Goal: Information Seeking & Learning: Learn about a topic

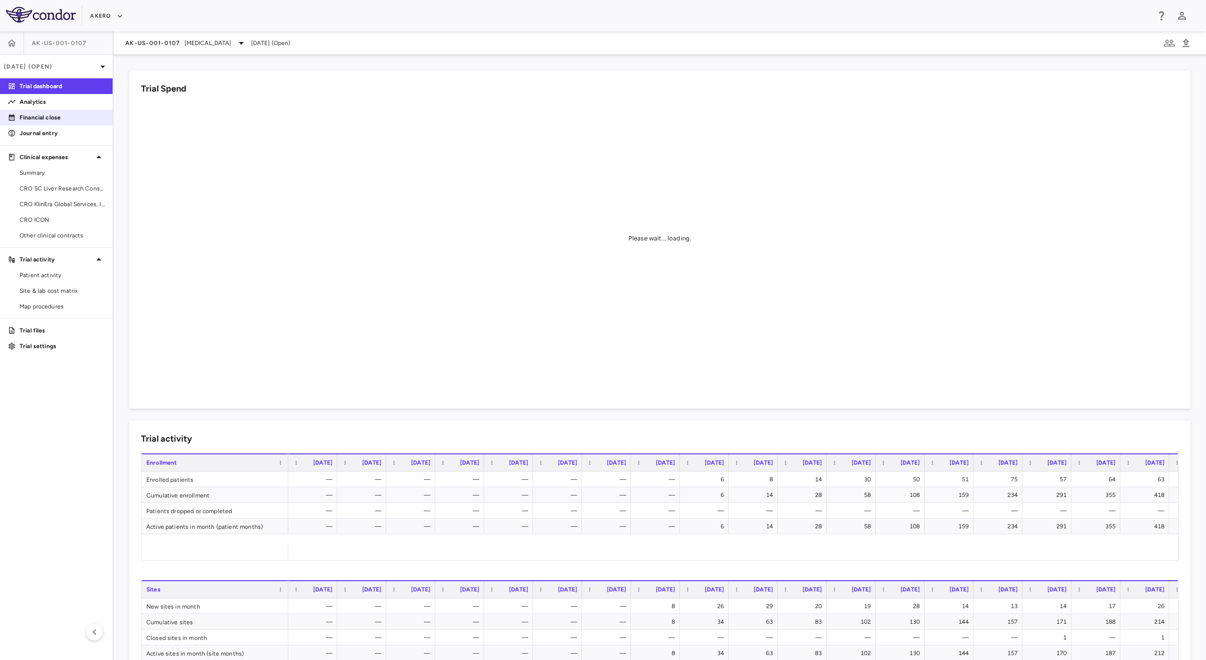
click at [61, 114] on p "Financial close" at bounding box center [62, 117] width 85 height 9
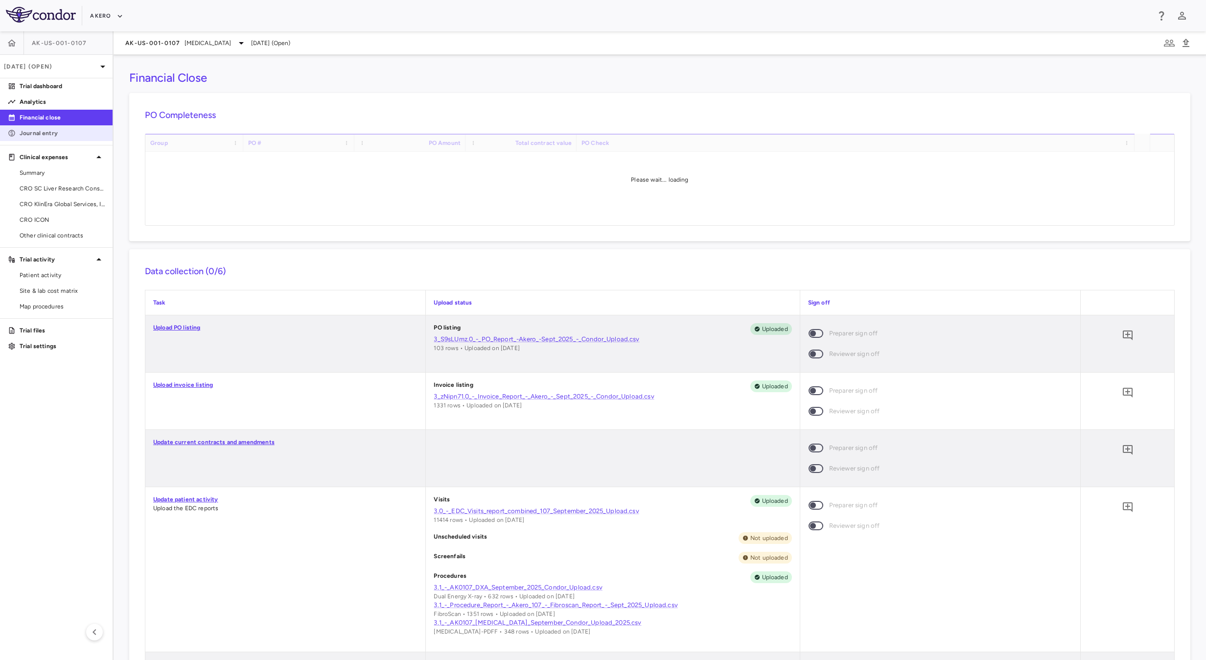
click at [75, 132] on p "Journal entry" at bounding box center [62, 133] width 85 height 9
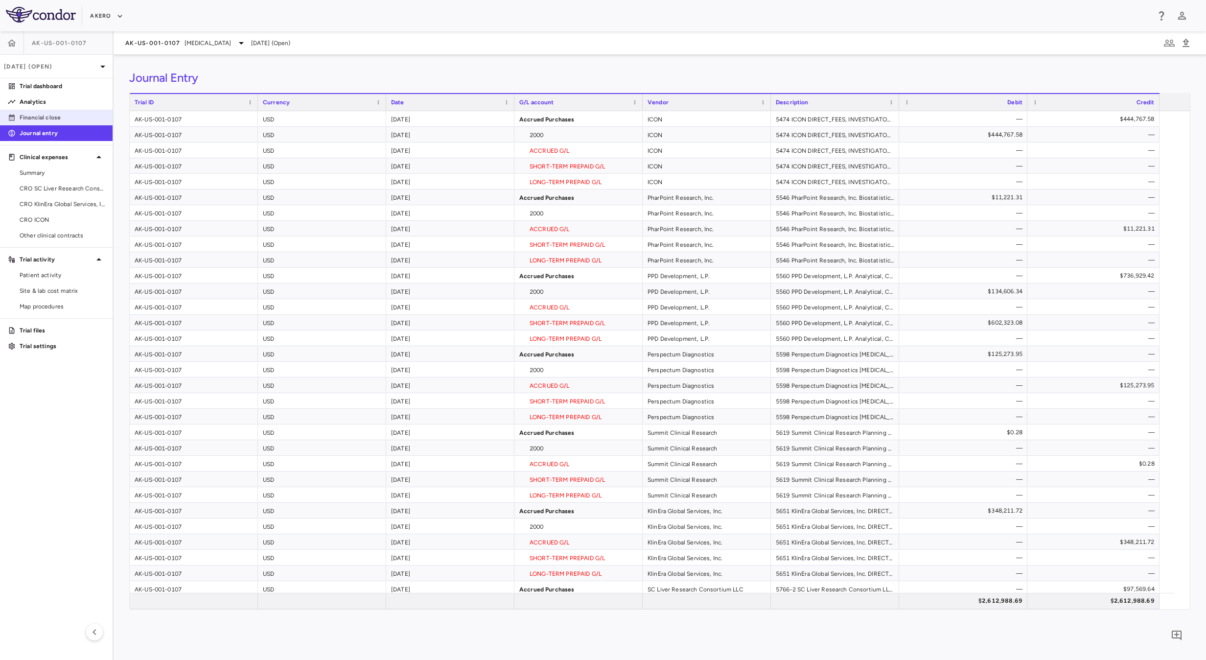
click at [83, 120] on p "Financial close" at bounding box center [62, 117] width 85 height 9
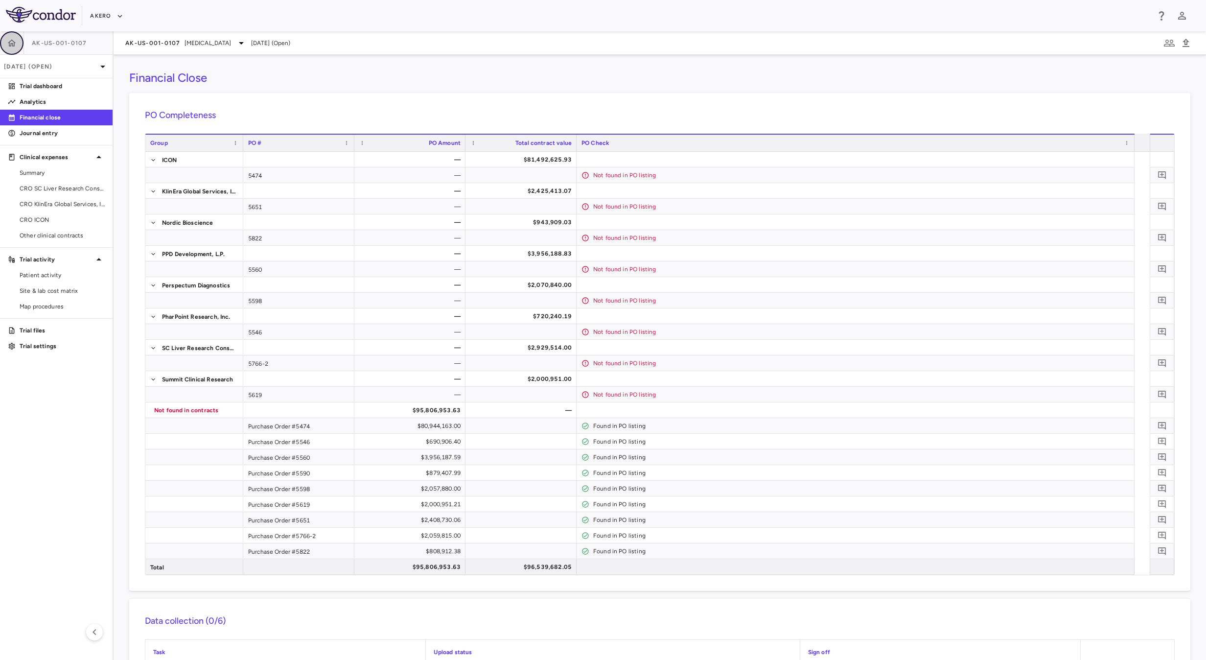
click at [5, 43] on button "button" at bounding box center [11, 42] width 23 height 23
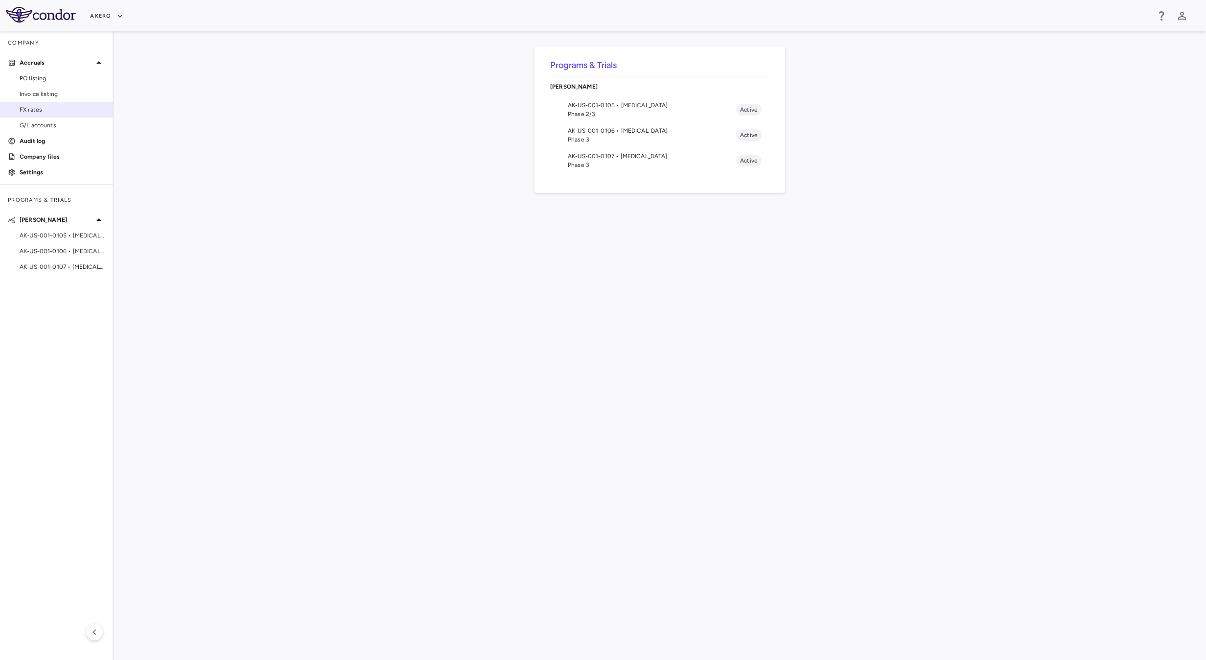
click at [54, 103] on link "FX rates" at bounding box center [56, 109] width 113 height 15
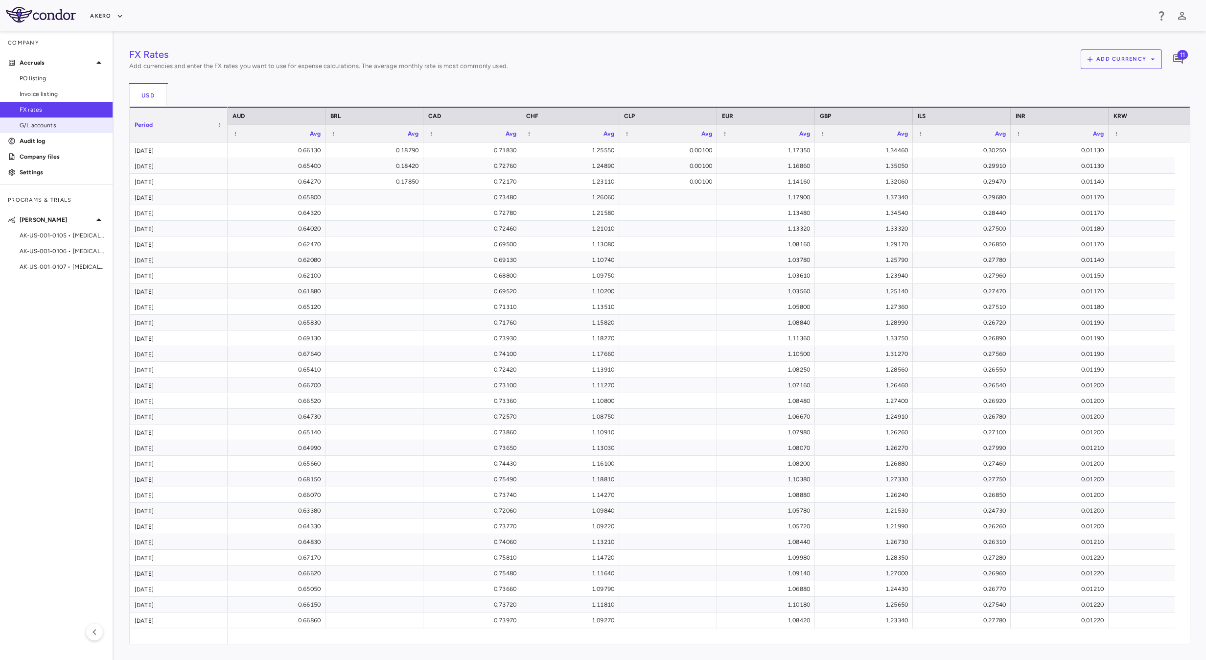
click at [67, 122] on span "G/L accounts" at bounding box center [62, 125] width 85 height 9
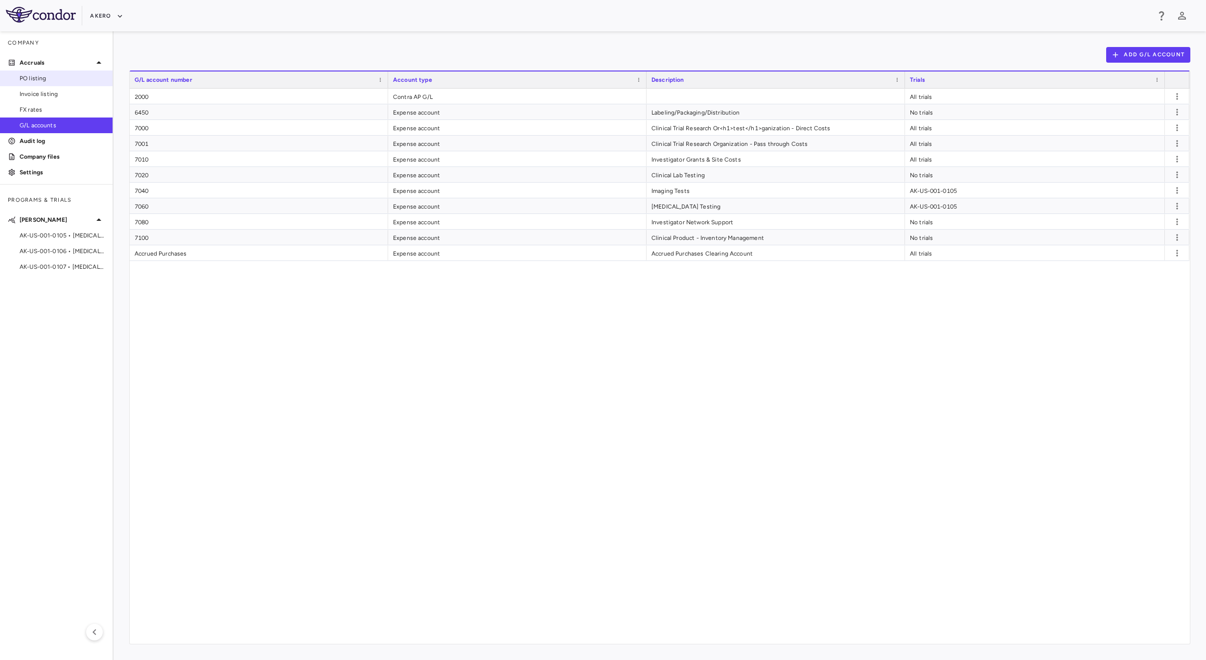
click at [45, 81] on span "PO listing" at bounding box center [62, 78] width 85 height 9
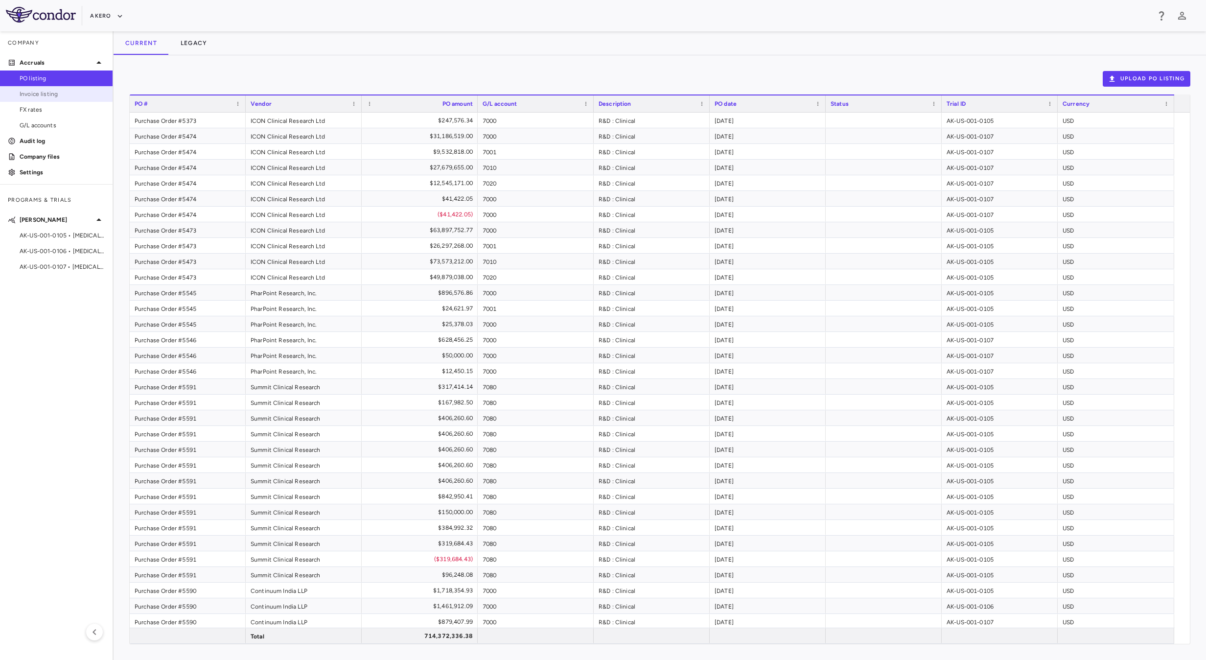
click at [50, 98] on span "Invoice listing" at bounding box center [62, 94] width 85 height 9
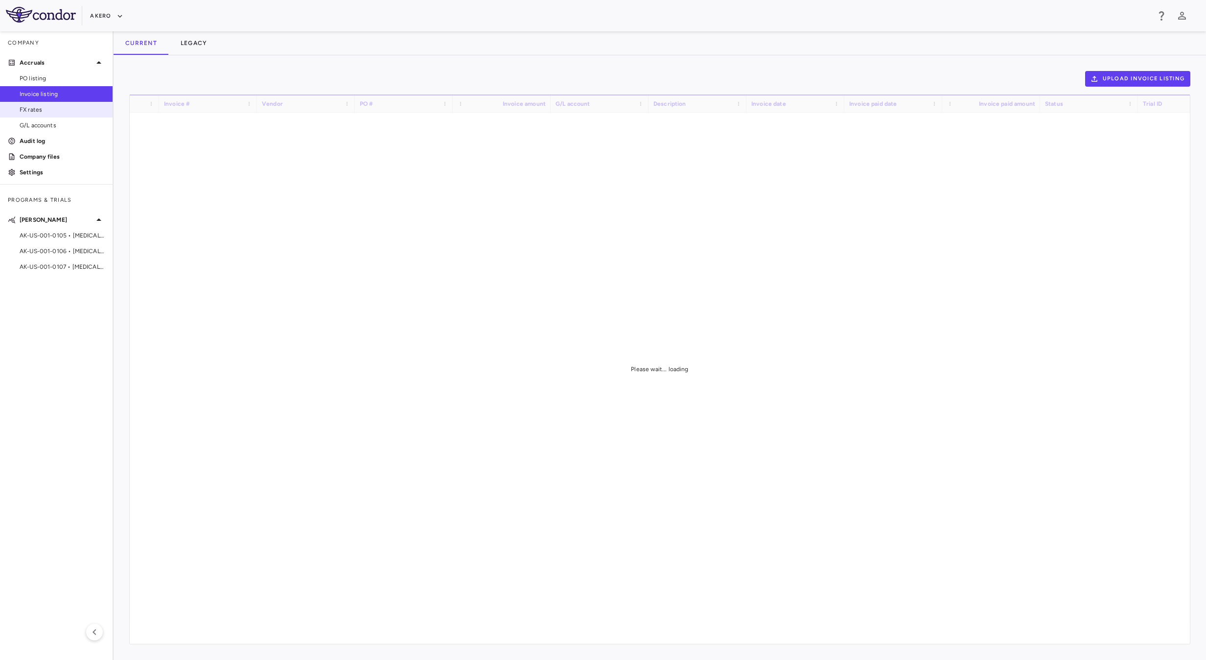
click at [58, 108] on span "FX rates" at bounding box center [62, 109] width 85 height 9
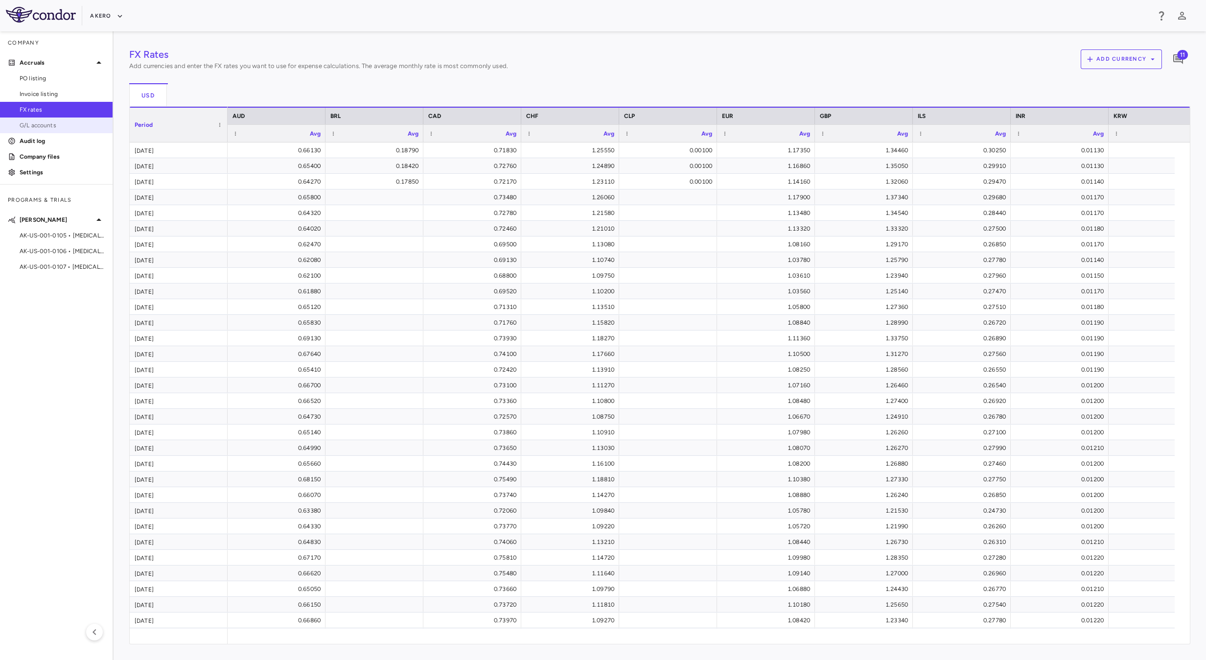
click at [65, 126] on span "G/L accounts" at bounding box center [62, 125] width 85 height 9
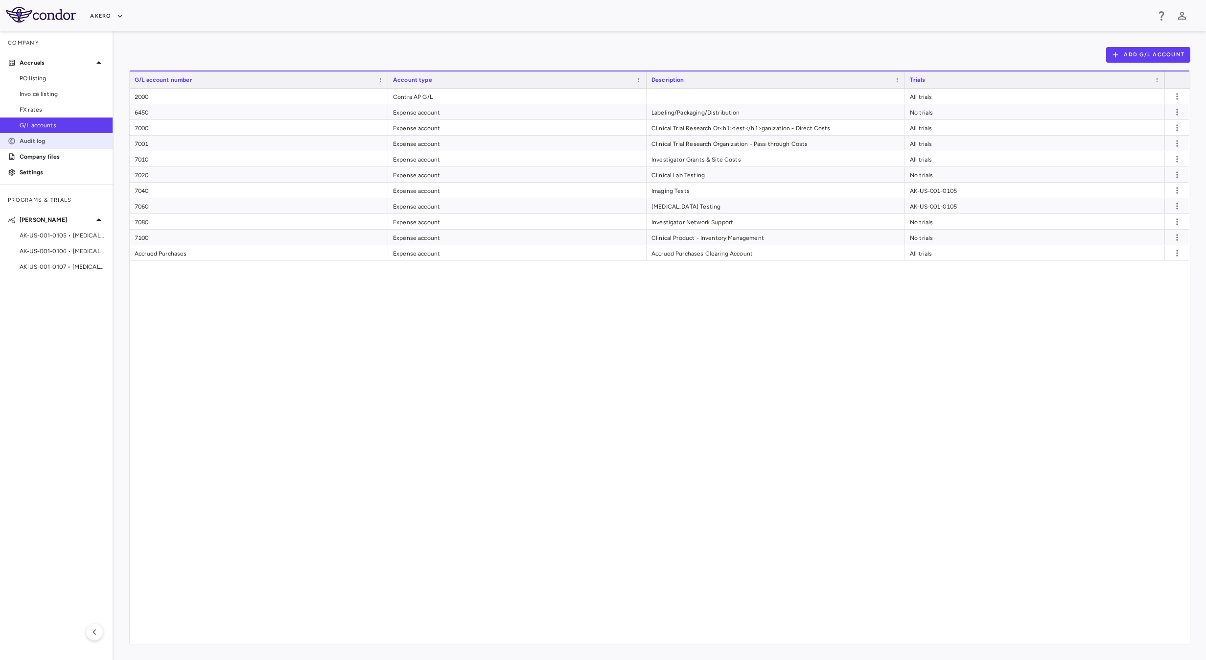
click at [68, 138] on p "Audit log" at bounding box center [62, 141] width 85 height 9
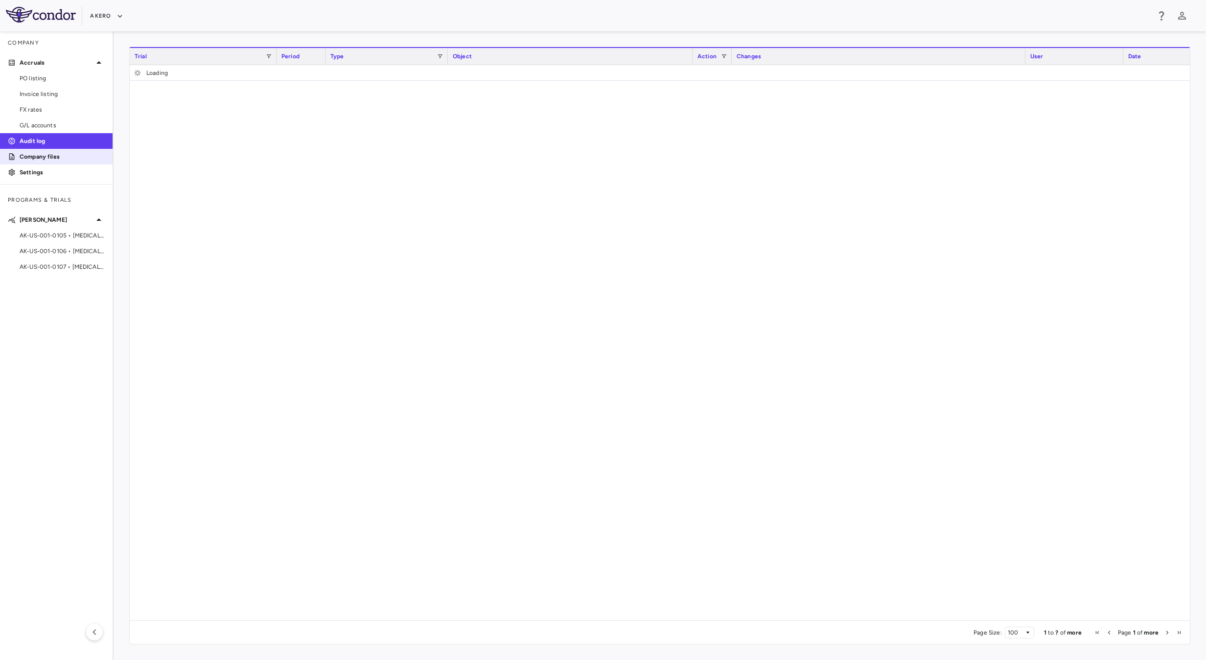
click at [76, 155] on p "Company files" at bounding box center [62, 156] width 85 height 9
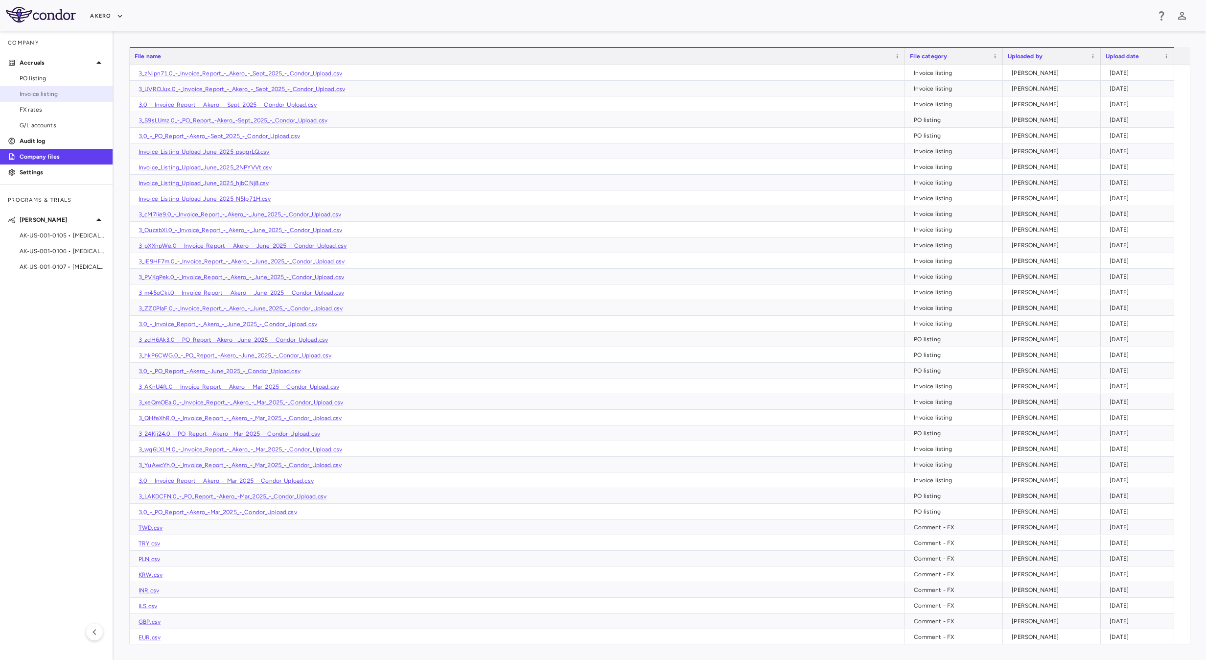
click at [44, 94] on span "Invoice listing" at bounding box center [62, 94] width 85 height 9
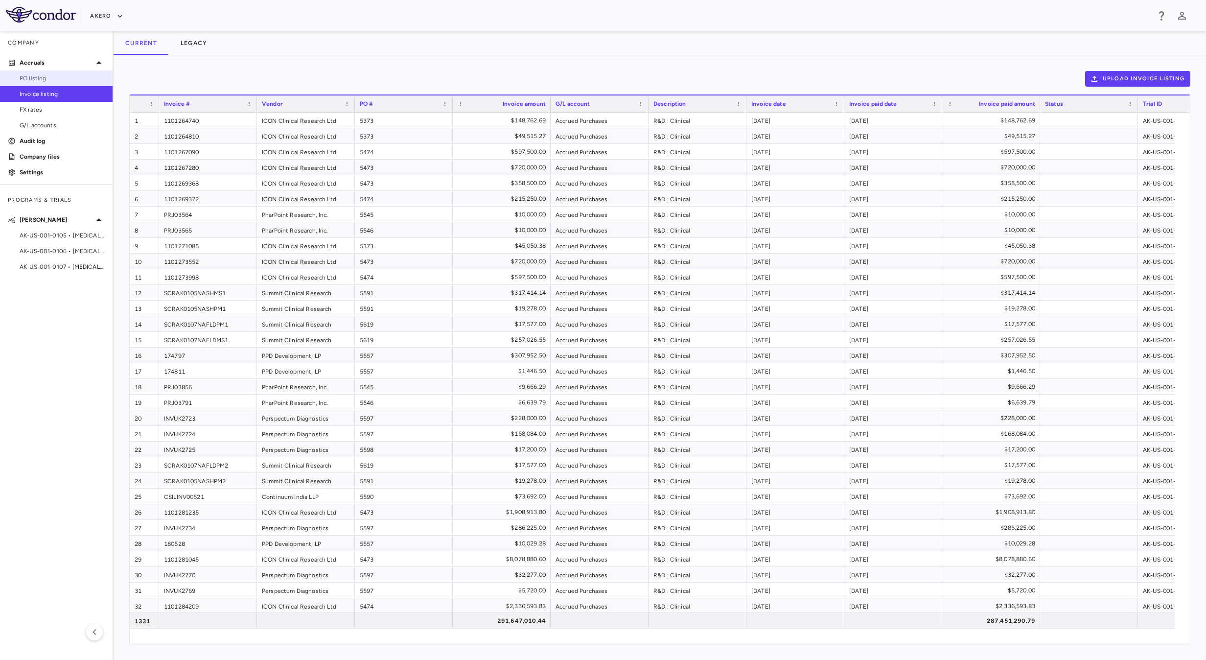
click at [79, 75] on span "PO listing" at bounding box center [62, 78] width 85 height 9
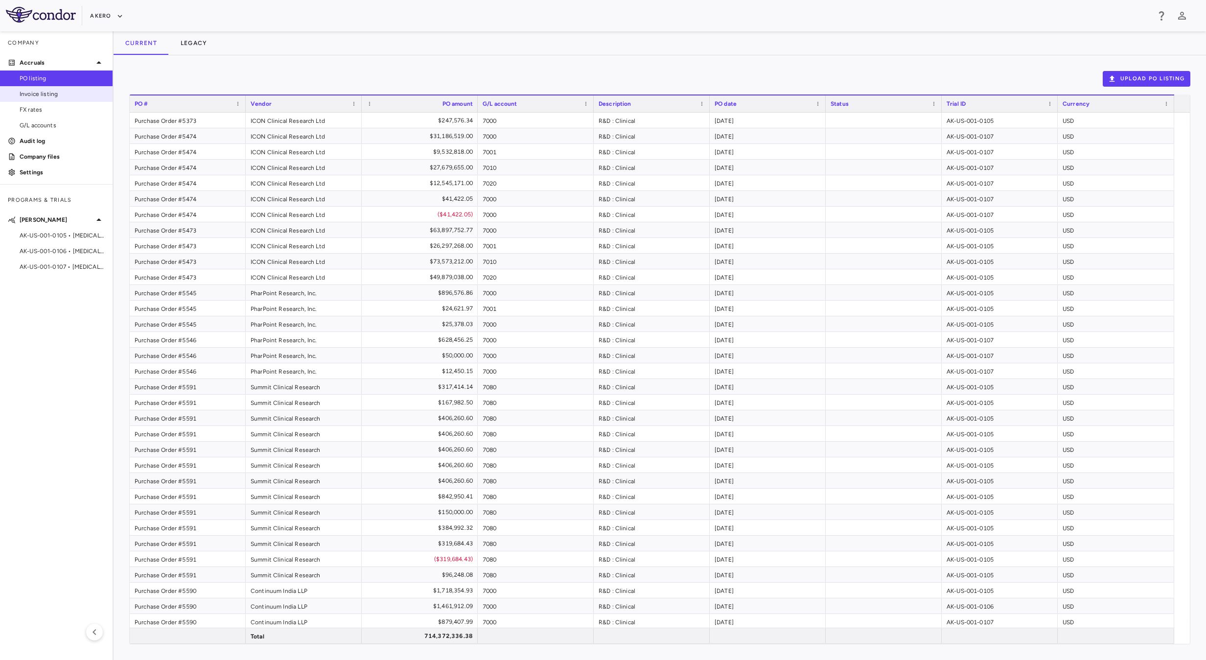
click at [55, 94] on span "Invoice listing" at bounding box center [62, 94] width 85 height 9
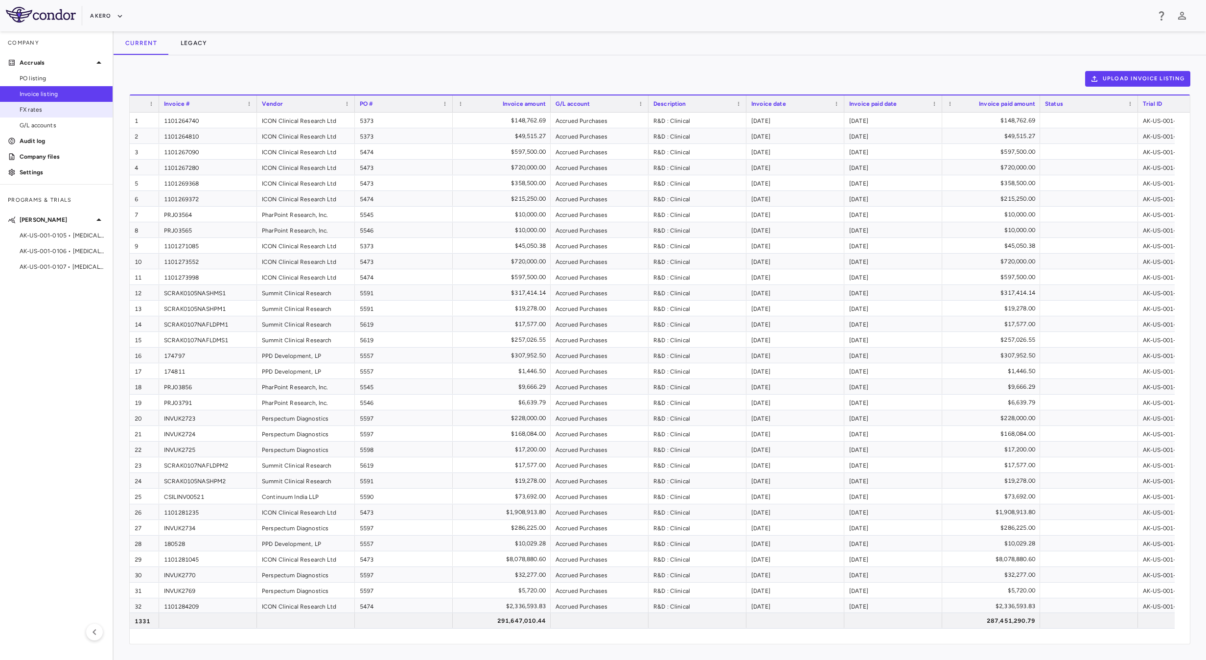
click at [60, 108] on span "FX rates" at bounding box center [62, 109] width 85 height 9
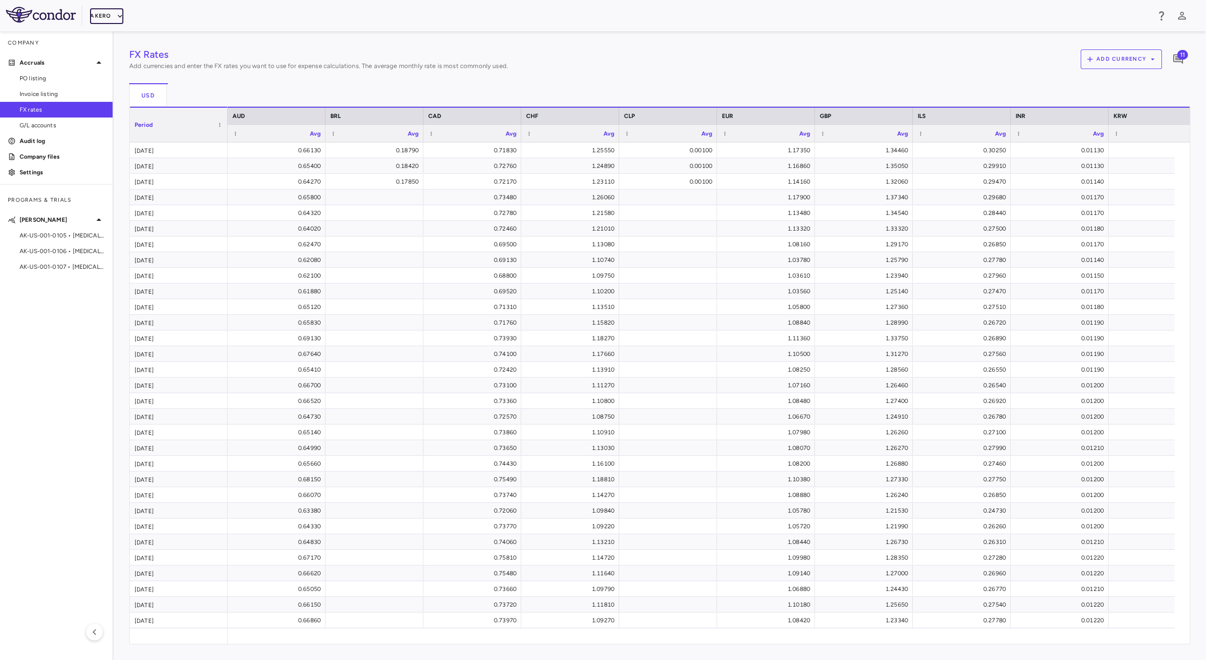
click at [108, 21] on button "Akero" at bounding box center [106, 16] width 33 height 16
click at [116, 79] on li "Akero" at bounding box center [132, 78] width 82 height 15
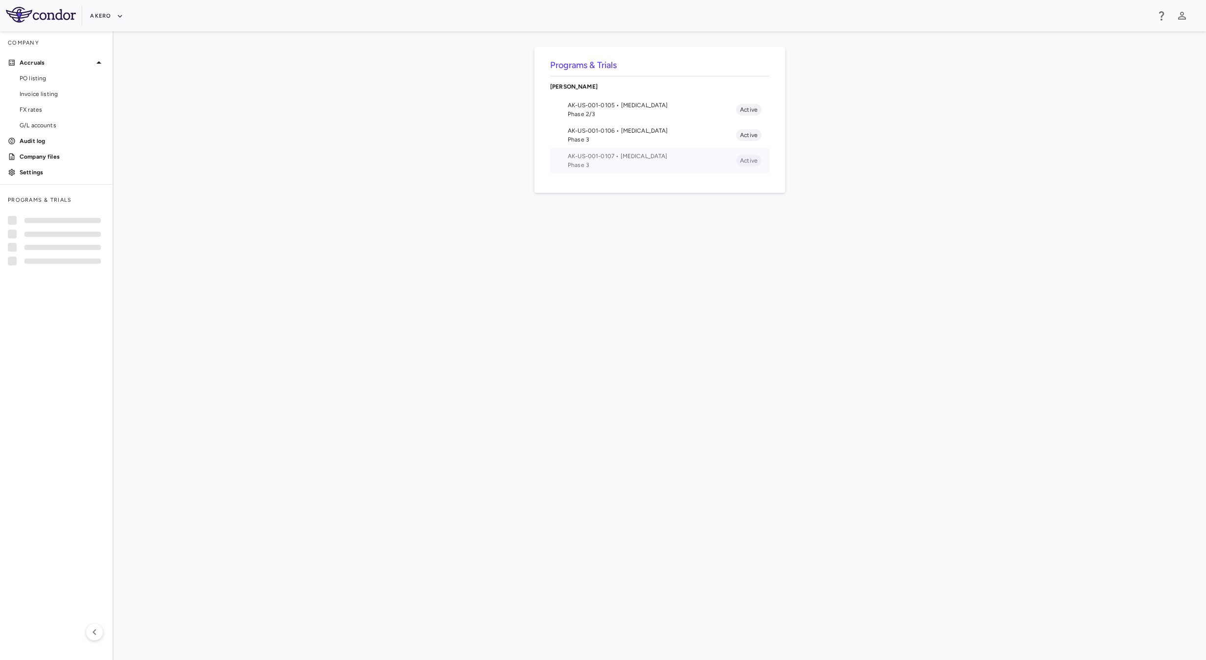
click at [654, 161] on span "Phase 3" at bounding box center [652, 165] width 168 height 9
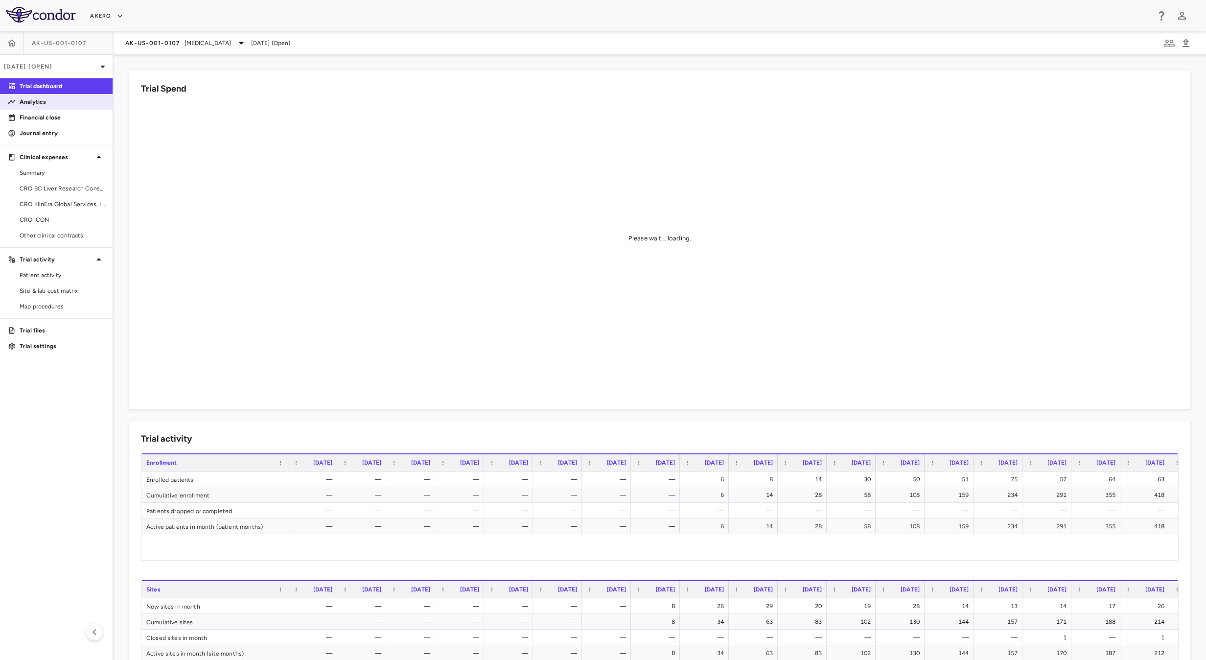
click at [33, 104] on p "Analytics" at bounding box center [62, 101] width 85 height 9
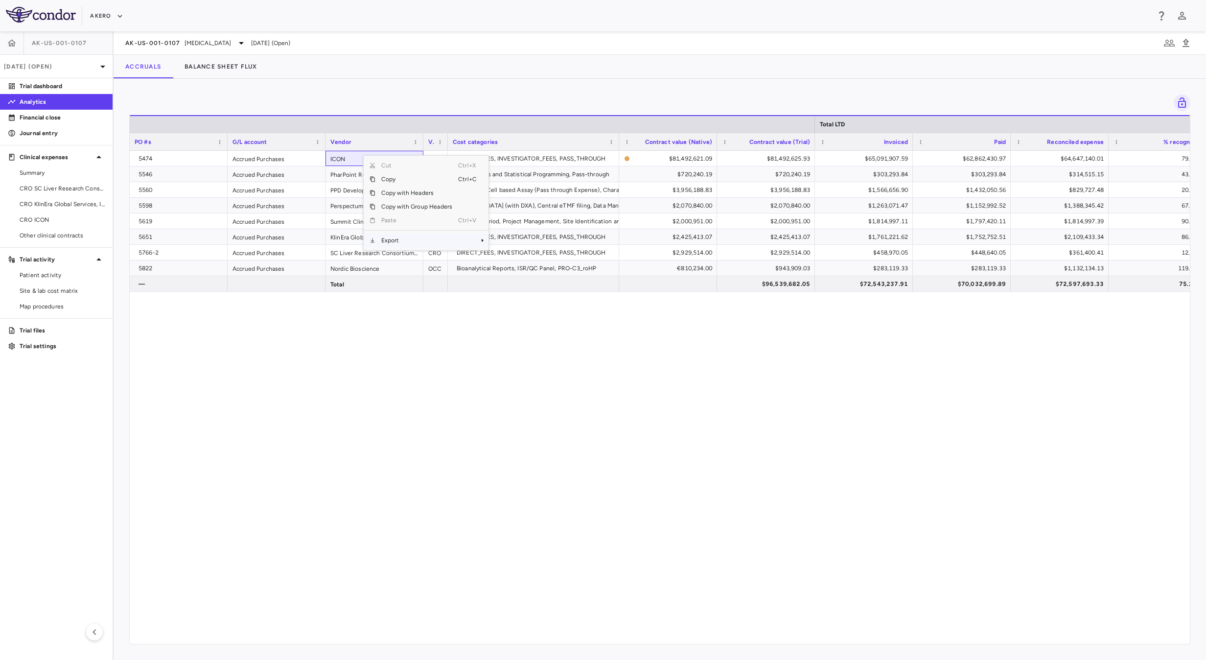
click at [430, 236] on span "Export" at bounding box center [416, 241] width 83 height 14
click at [512, 253] on span "Excel Export" at bounding box center [521, 258] width 46 height 14
click at [619, 496] on div "5474 Accrued Purchases ICON CRO DIRECT_FEES, INVESTIGATOR_FEES, PASS_THROUGH $8…" at bounding box center [660, 390] width 1060 height 478
click at [28, 222] on span "CRO ICON" at bounding box center [62, 219] width 85 height 9
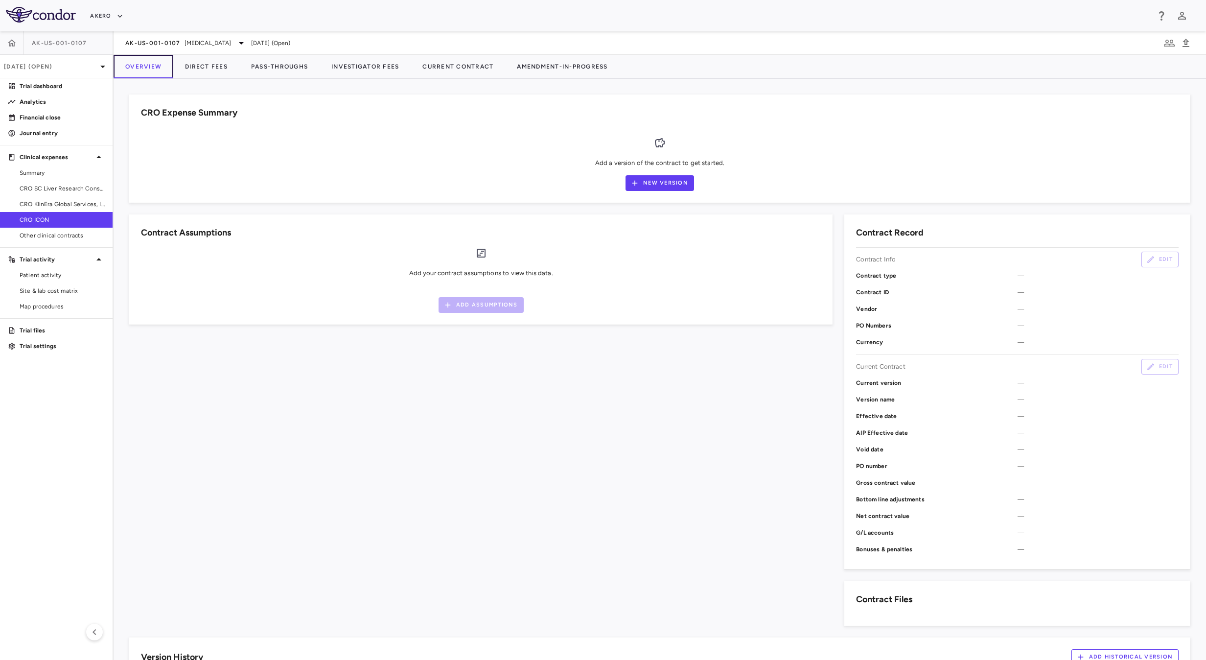
click at [142, 67] on button "Overview" at bounding box center [144, 66] width 60 height 23
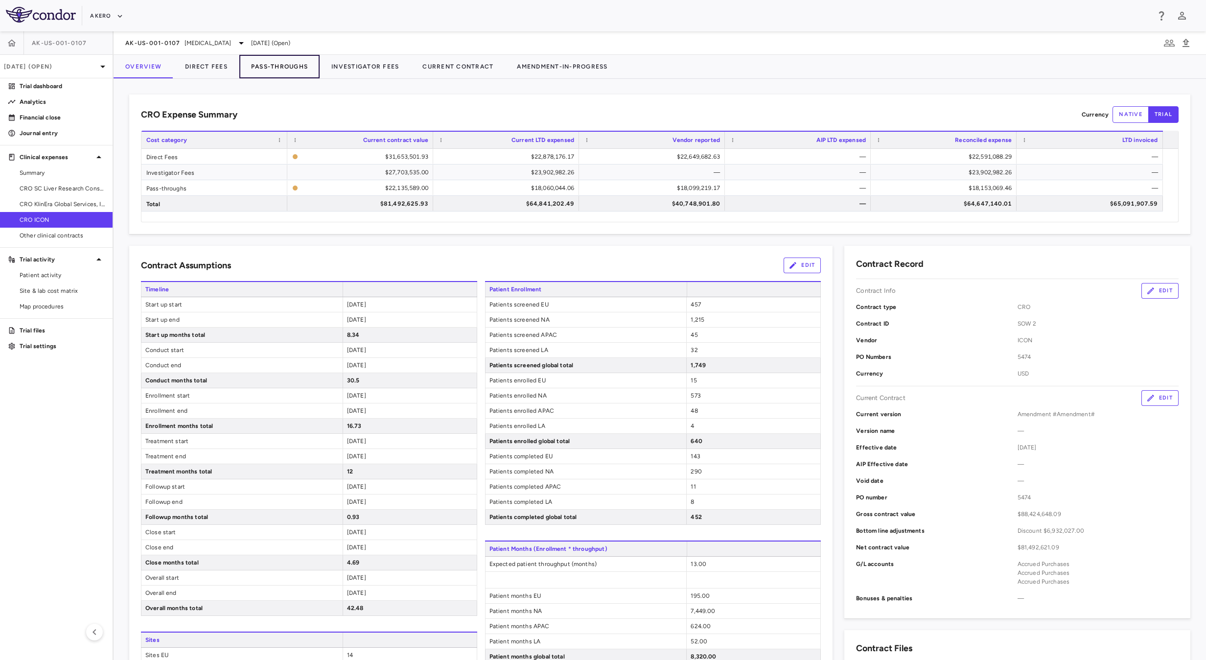
click at [286, 77] on button "Pass-Throughs" at bounding box center [279, 66] width 80 height 23
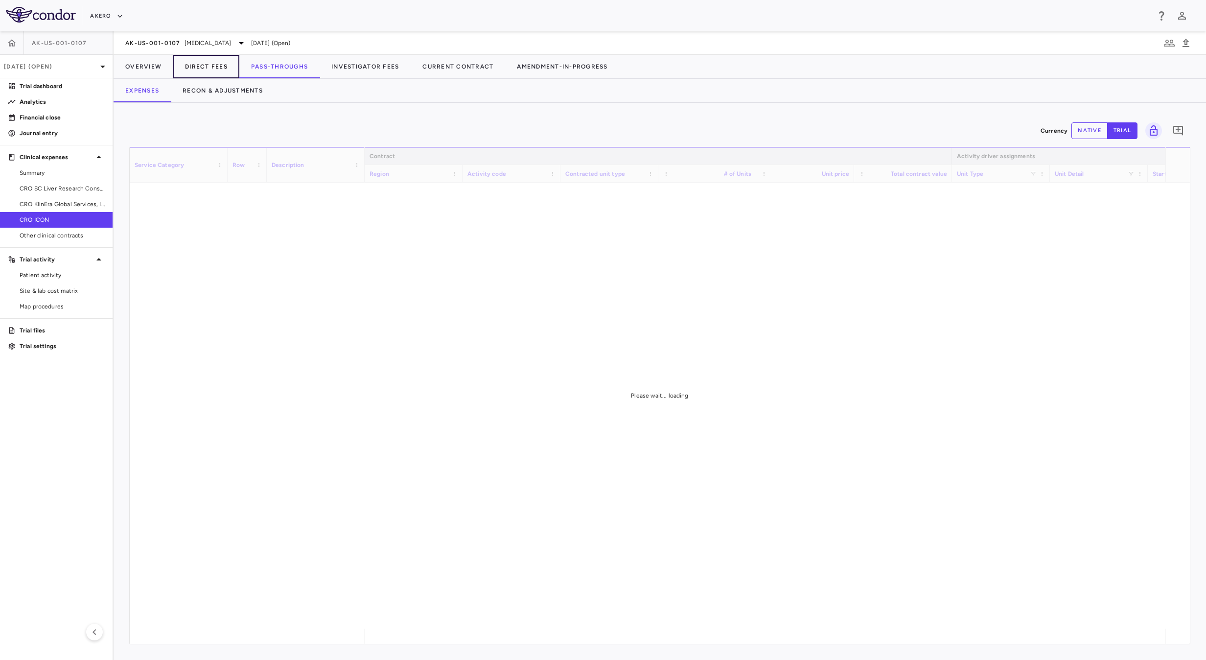
click at [226, 71] on button "Direct Fees" at bounding box center [206, 66] width 66 height 23
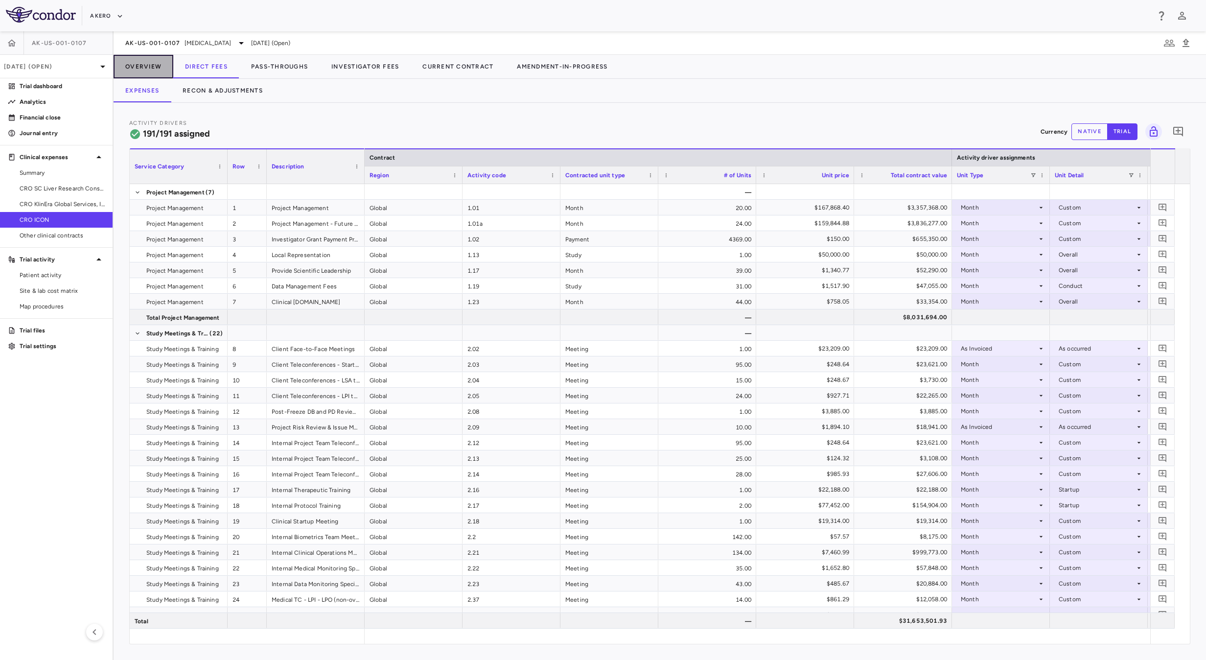
click at [155, 66] on button "Overview" at bounding box center [144, 66] width 60 height 23
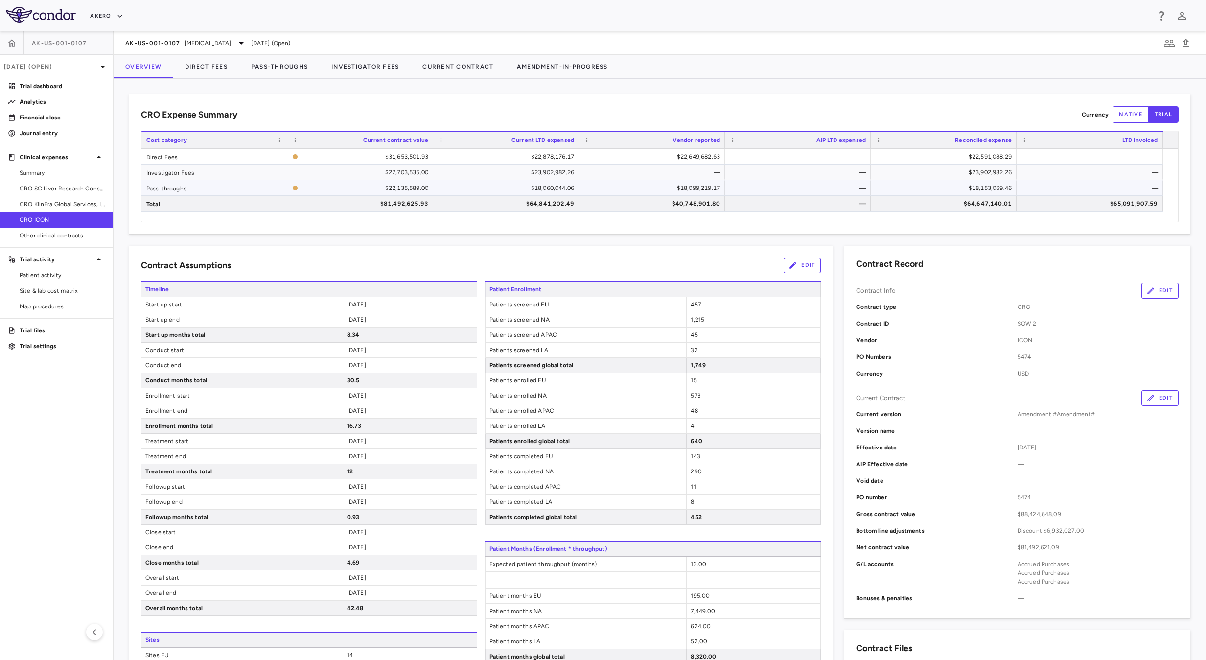
click at [974, 190] on div "$18,153,069.46" at bounding box center [946, 188] width 132 height 16
click at [298, 71] on button "Pass-Throughs" at bounding box center [279, 66] width 80 height 23
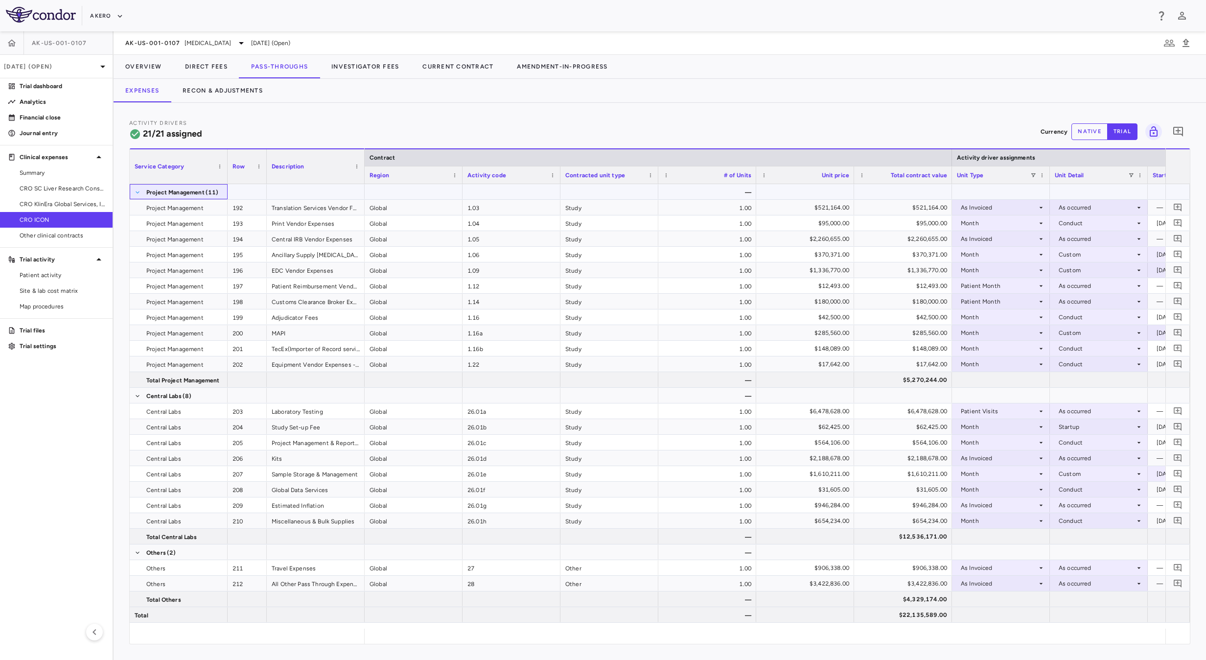
click at [135, 190] on span at bounding box center [138, 192] width 6 height 6
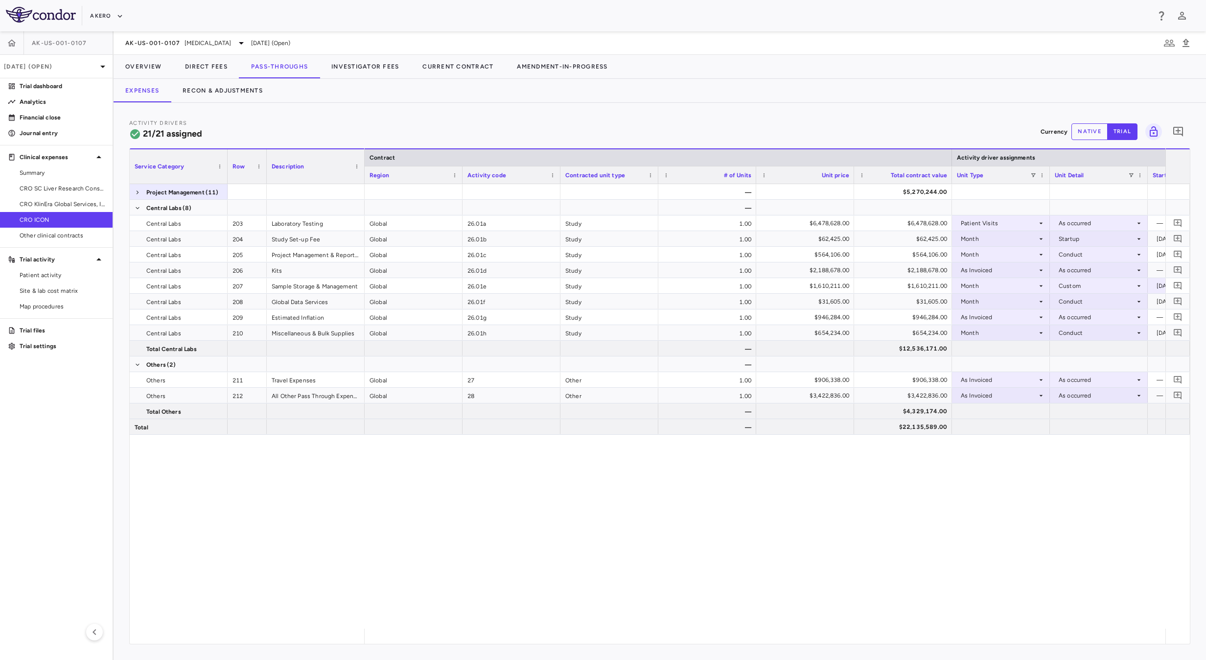
click at [319, 511] on div "Project Management (11) Central Labs (8) Central Labs 203 Laboratory Testing Ce…" at bounding box center [660, 406] width 1060 height 444
click at [416, 533] on div "— $5,270,244.00 — Global 26.01a Study 1.00 $6,478,628.00 $6,478,628.00 Patient …" at bounding box center [765, 406] width 801 height 444
click at [213, 83] on button "Recon & Adjustments" at bounding box center [223, 90] width 104 height 23
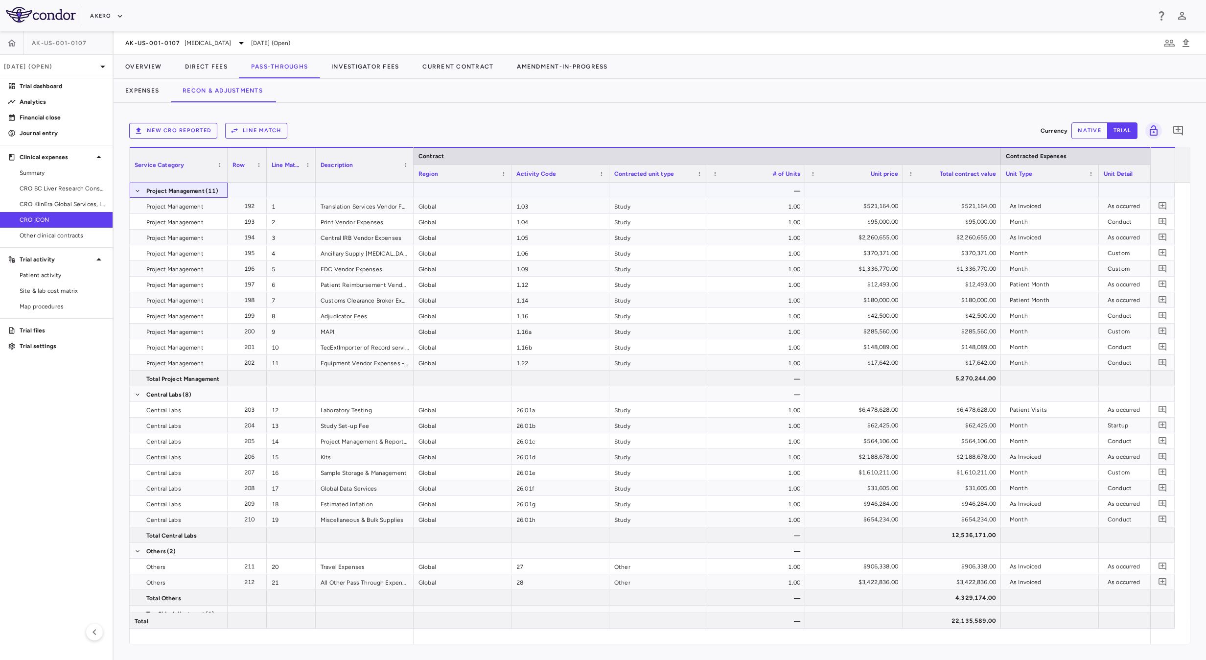
click at [136, 187] on span at bounding box center [138, 191] width 6 height 16
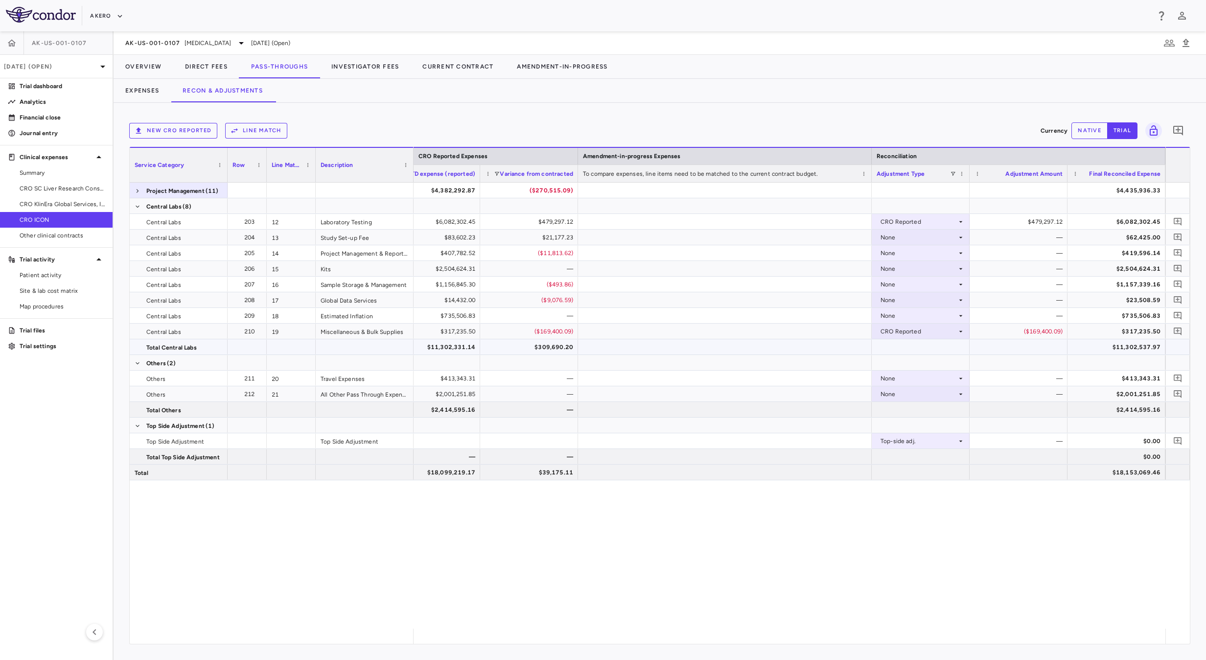
click at [1107, 343] on div "$11,302,537.97" at bounding box center [1118, 347] width 84 height 16
click at [159, 56] on button "Overview" at bounding box center [144, 66] width 60 height 23
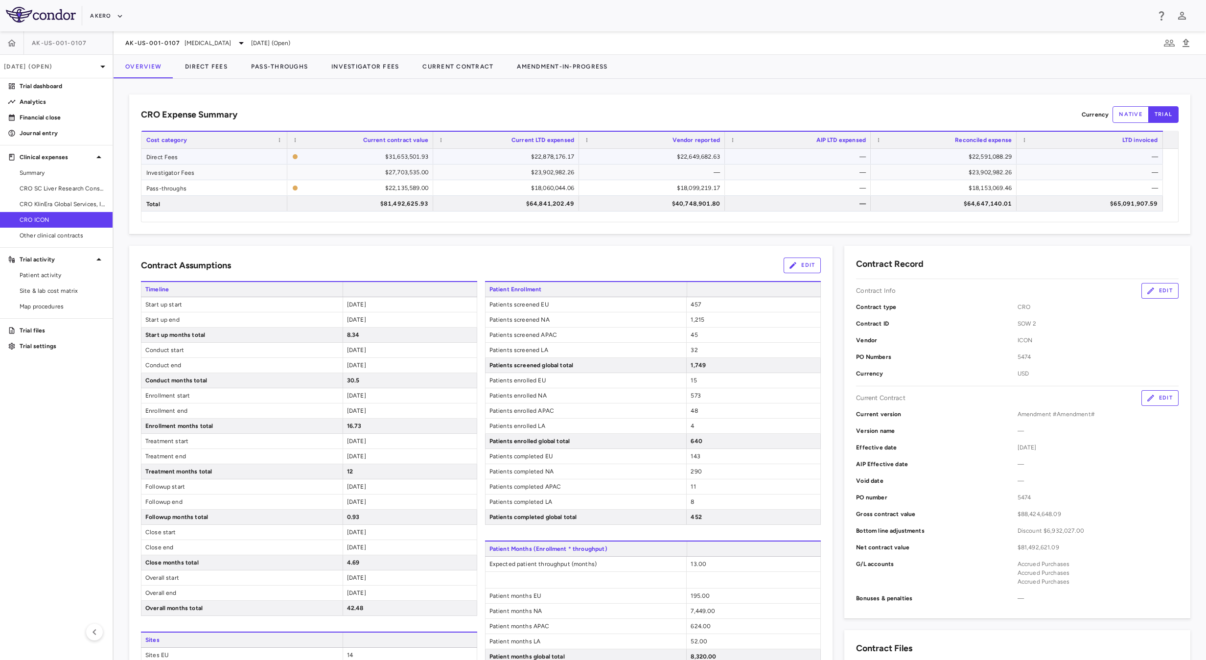
click at [987, 156] on div "$22,591,088.29" at bounding box center [946, 157] width 132 height 16
click at [966, 176] on div "$23,902,982.26" at bounding box center [946, 172] width 132 height 16
click at [58, 206] on span "CRO KlinEra Global Services, Inc." at bounding box center [62, 204] width 85 height 9
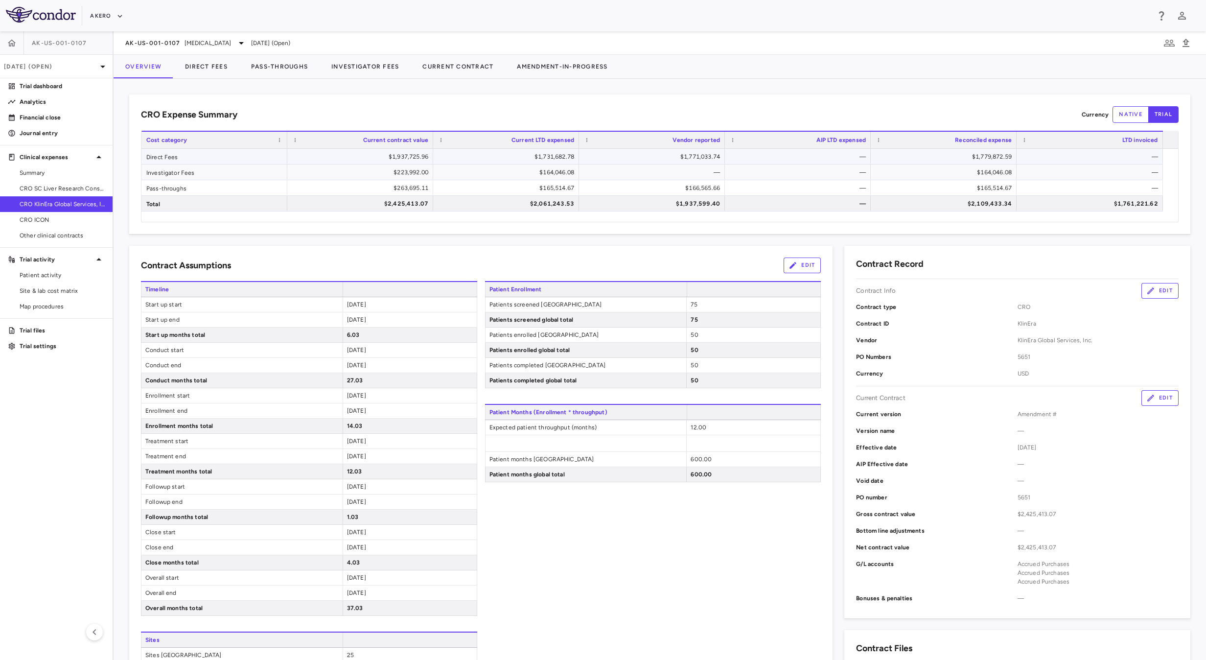
click at [966, 157] on div "$1,779,872.59" at bounding box center [946, 157] width 132 height 16
click at [985, 173] on div "$164,046.08" at bounding box center [946, 172] width 132 height 16
click at [949, 192] on div "$165,514.67" at bounding box center [946, 188] width 132 height 16
click at [65, 232] on span "Other clinical contracts" at bounding box center [62, 235] width 85 height 9
